Goal: Transaction & Acquisition: Purchase product/service

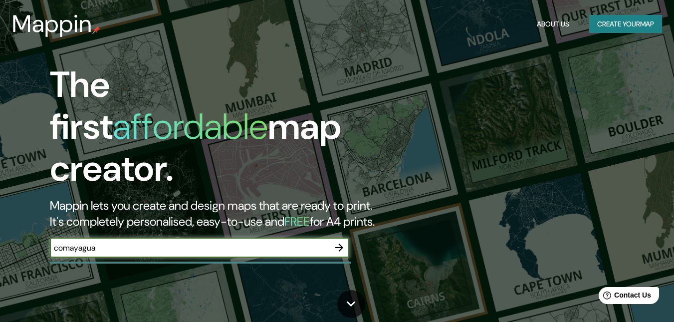
type input "comayagua"
click at [334, 242] on icon "button" at bounding box center [339, 248] width 12 height 12
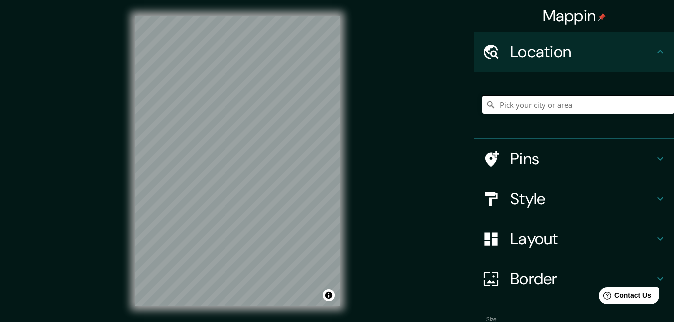
click at [525, 101] on input "Pick your city or area" at bounding box center [579, 105] width 192 height 18
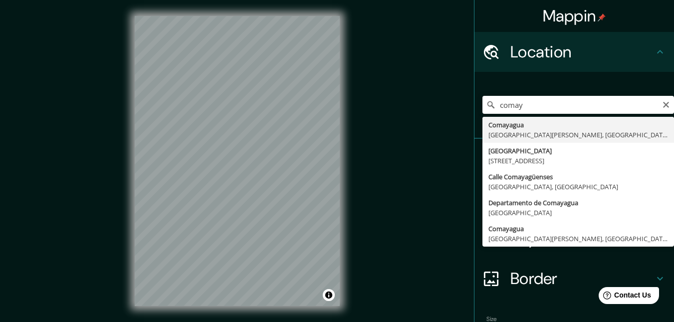
type input "Comayagua, [GEOGRAPHIC_DATA][PERSON_NAME], [GEOGRAPHIC_DATA]"
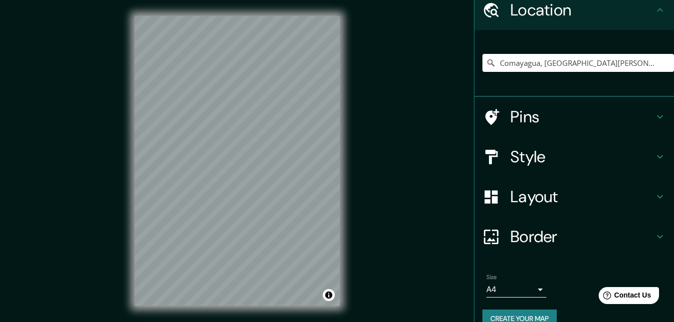
scroll to position [60, 0]
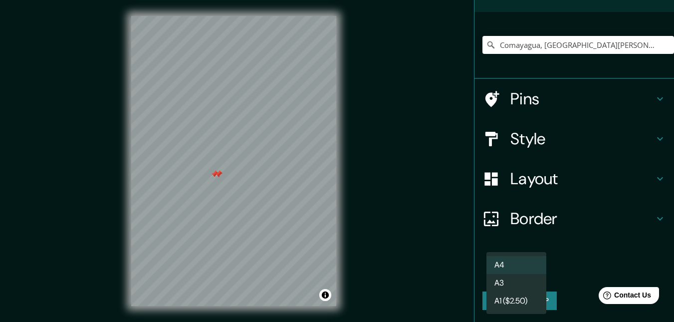
click at [531, 271] on body "Mappin Location [GEOGRAPHIC_DATA], [GEOGRAPHIC_DATA][PERSON_NAME], [GEOGRAPHIC_…" at bounding box center [337, 161] width 674 height 322
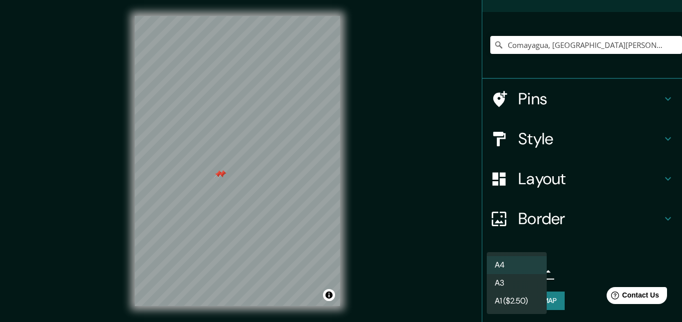
click at [514, 296] on li "A1 ($2.50)" at bounding box center [517, 301] width 60 height 18
click at [513, 274] on body "Mappin Location [GEOGRAPHIC_DATA], [GEOGRAPHIC_DATA][PERSON_NAME], [GEOGRAPHIC_…" at bounding box center [341, 161] width 682 height 322
click at [508, 276] on li "A3" at bounding box center [517, 283] width 60 height 18
type input "a4"
click at [508, 273] on body "Mappin Location [GEOGRAPHIC_DATA], [GEOGRAPHIC_DATA][PERSON_NAME], [GEOGRAPHIC_…" at bounding box center [341, 161] width 682 height 322
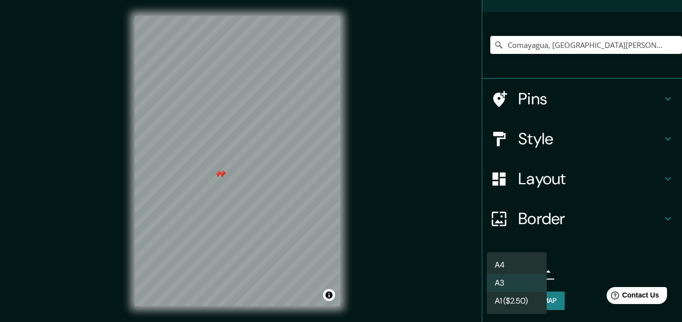
click at [643, 251] on div at bounding box center [341, 161] width 682 height 322
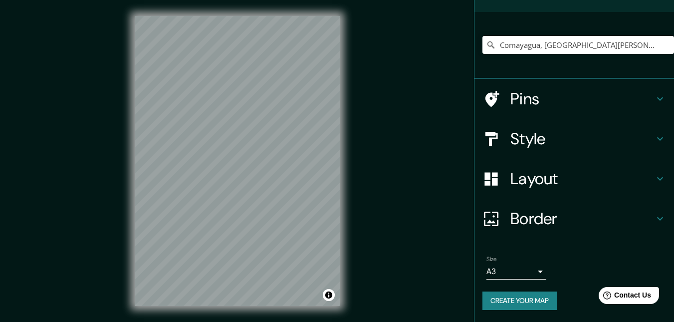
click at [91, 139] on div "Mappin Location [GEOGRAPHIC_DATA], [GEOGRAPHIC_DATA][PERSON_NAME], [GEOGRAPHIC_…" at bounding box center [337, 169] width 674 height 338
click at [412, 276] on div "Mappin Location [GEOGRAPHIC_DATA], [GEOGRAPHIC_DATA][PERSON_NAME], [GEOGRAPHIC_…" at bounding box center [337, 169] width 674 height 338
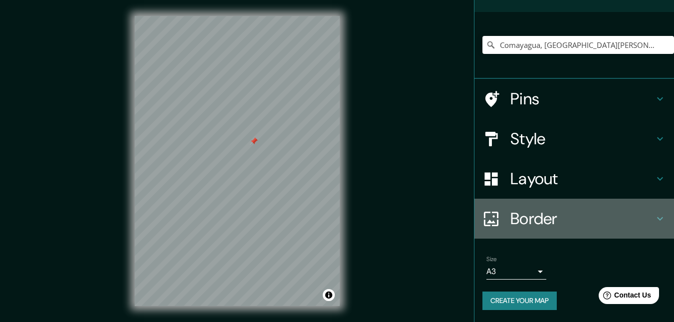
click at [484, 217] on icon at bounding box center [491, 218] width 17 height 17
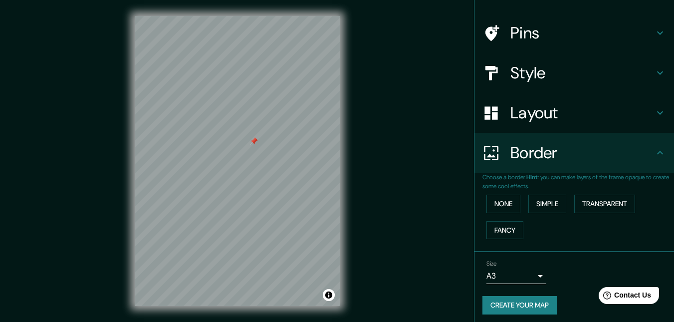
click at [443, 257] on div "Mappin Location [GEOGRAPHIC_DATA], [GEOGRAPHIC_DATA][PERSON_NAME], [GEOGRAPHIC_…" at bounding box center [337, 169] width 674 height 338
click at [439, 148] on div "Mappin Location [GEOGRAPHIC_DATA], [GEOGRAPHIC_DATA][PERSON_NAME], [GEOGRAPHIC_…" at bounding box center [337, 169] width 674 height 338
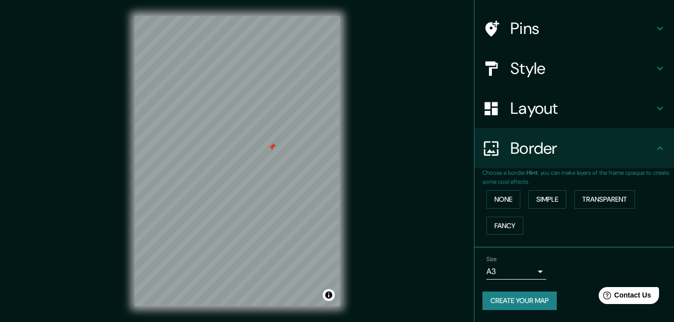
scroll to position [16, 0]
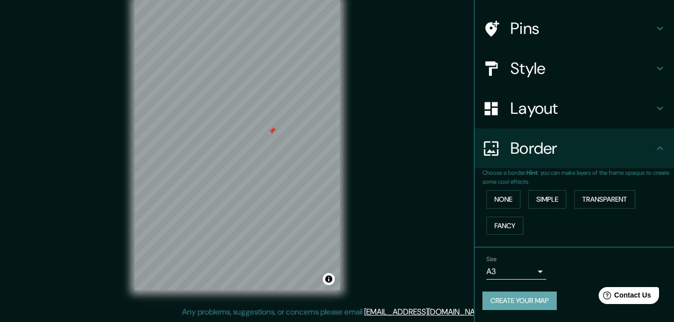
click at [516, 295] on button "Create your map" at bounding box center [520, 300] width 74 height 18
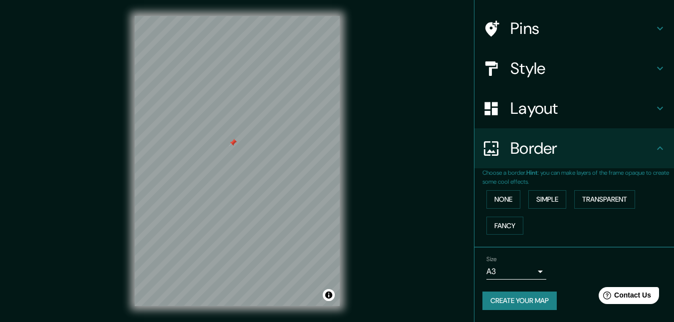
scroll to position [0, 0]
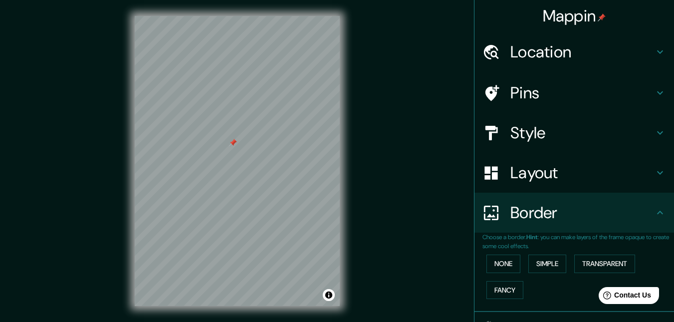
click at [619, 50] on h4 "Location" at bounding box center [583, 52] width 144 height 20
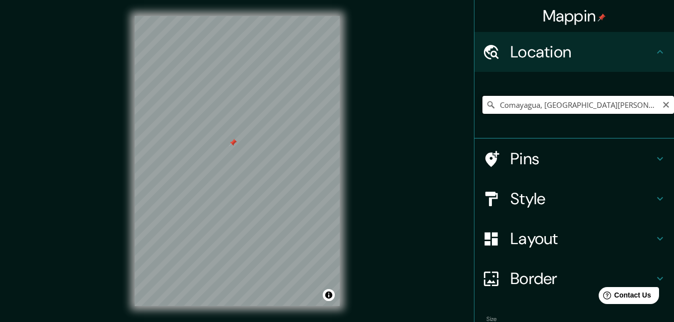
click at [574, 106] on input "Comayagua, [GEOGRAPHIC_DATA][PERSON_NAME], [GEOGRAPHIC_DATA]" at bounding box center [579, 105] width 192 height 18
click at [662, 101] on icon "Clear" at bounding box center [666, 105] width 8 height 8
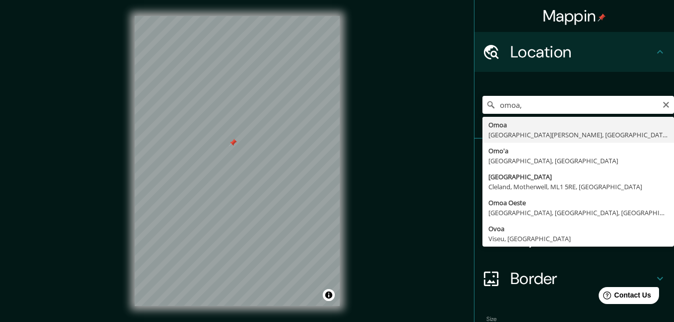
type input "Omoa, [GEOGRAPHIC_DATA][PERSON_NAME], [GEOGRAPHIC_DATA]"
